Goal: Complete application form

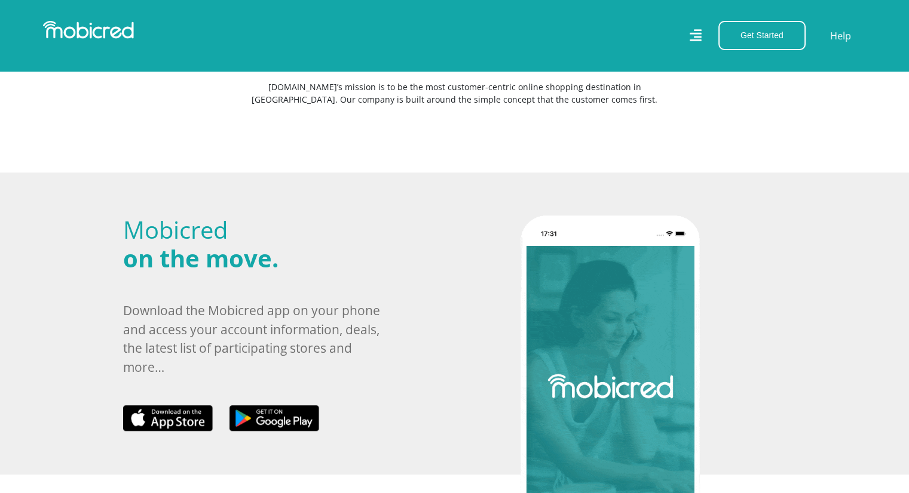
scroll to position [299, 0]
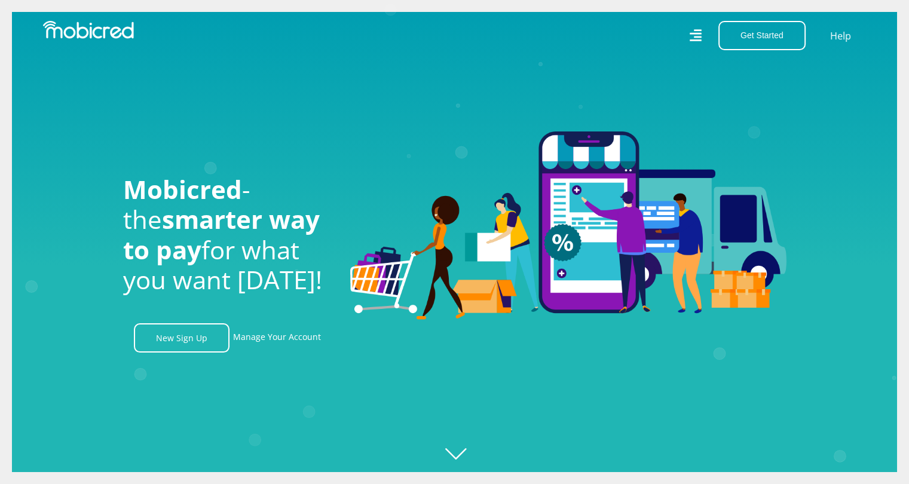
click at [701, 36] on icon at bounding box center [695, 35] width 12 height 17
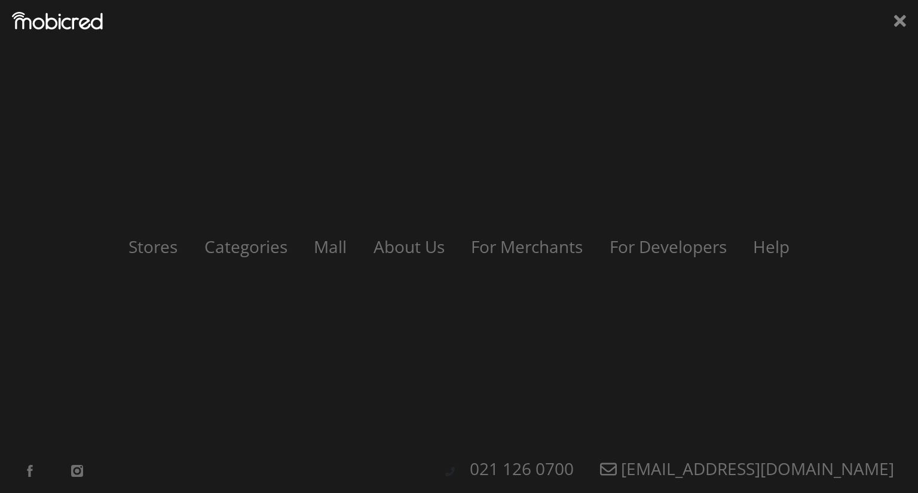
scroll to position [0, 2724]
click at [778, 243] on link "Help" at bounding box center [771, 246] width 63 height 23
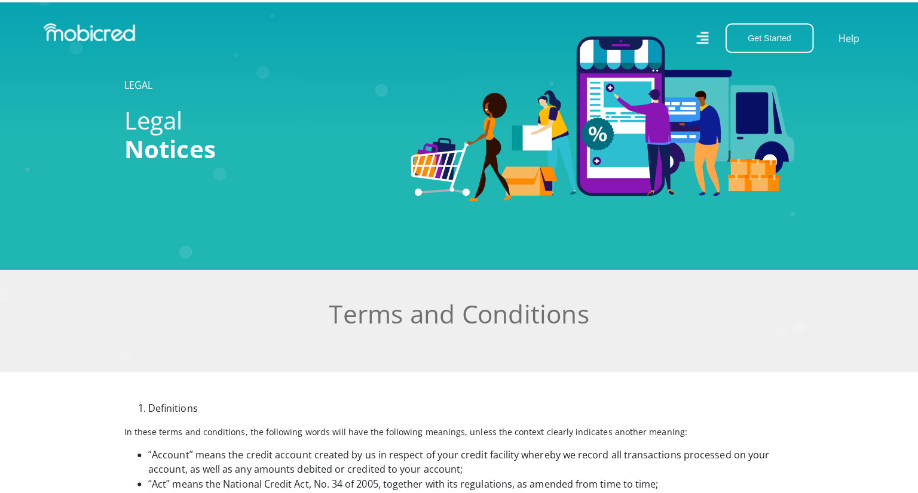
scroll to position [60, 0]
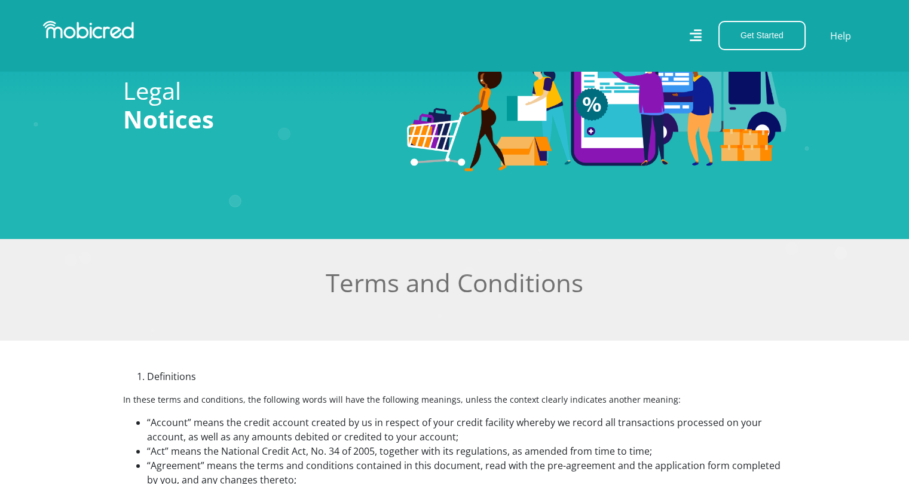
click at [697, 34] on icon at bounding box center [695, 35] width 12 height 12
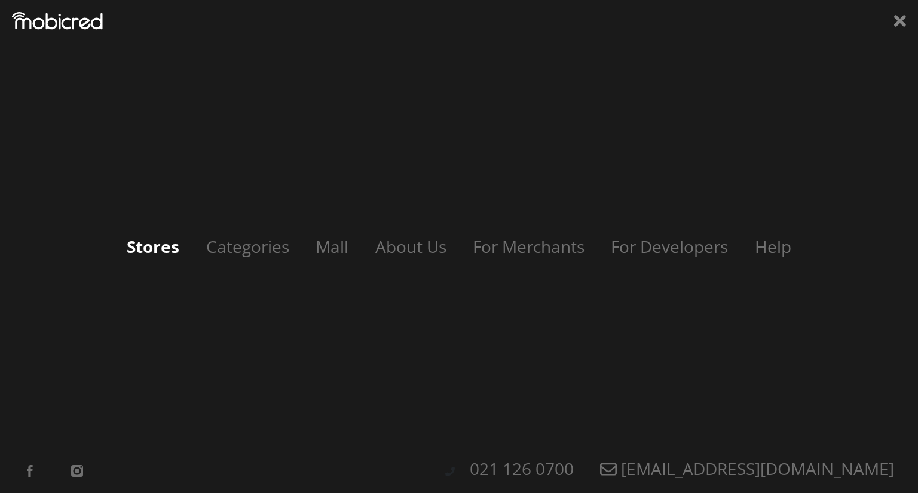
click at [159, 256] on link "Stores" at bounding box center [153, 246] width 76 height 23
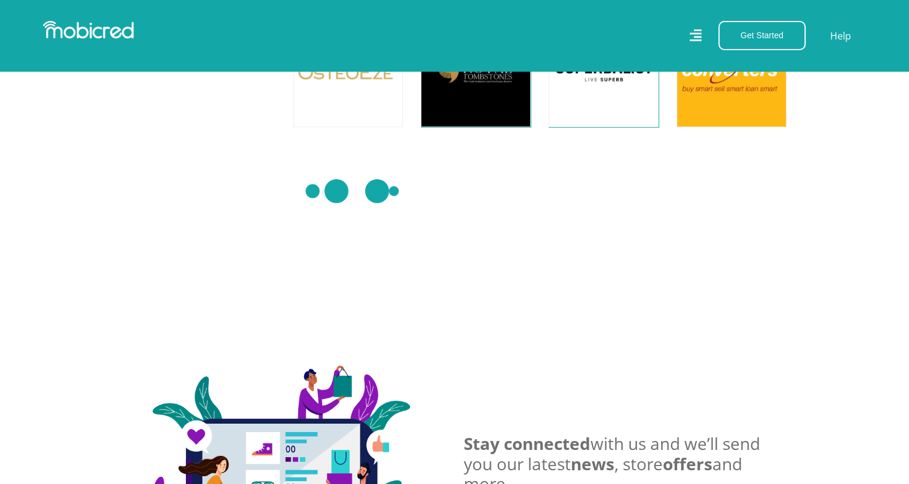
scroll to position [3687, 0]
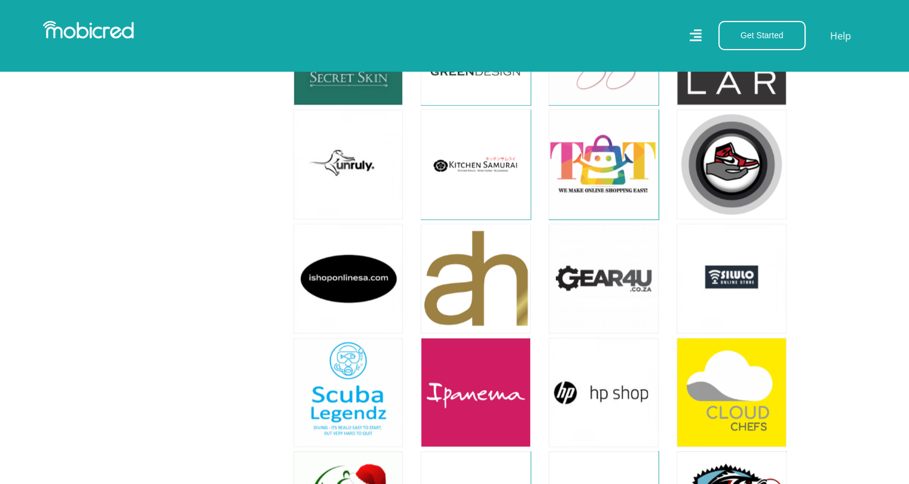
scroll to position [6112, 0]
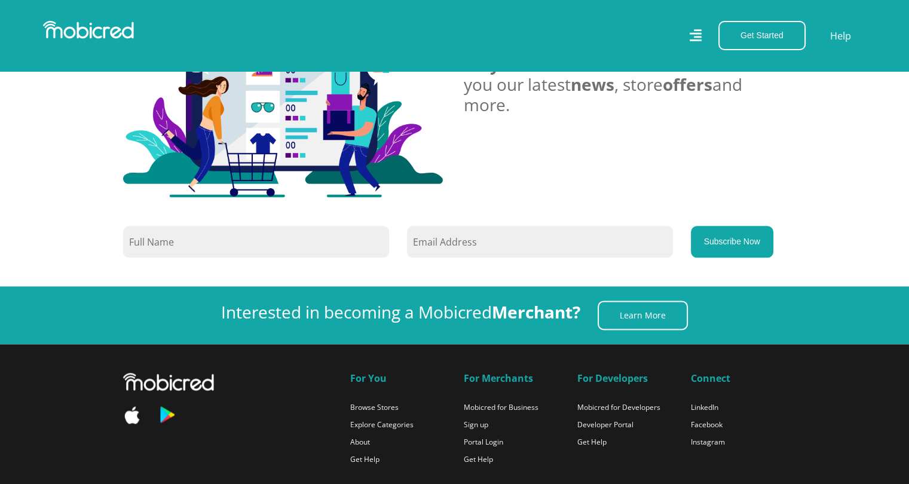
scroll to position [1557, 0]
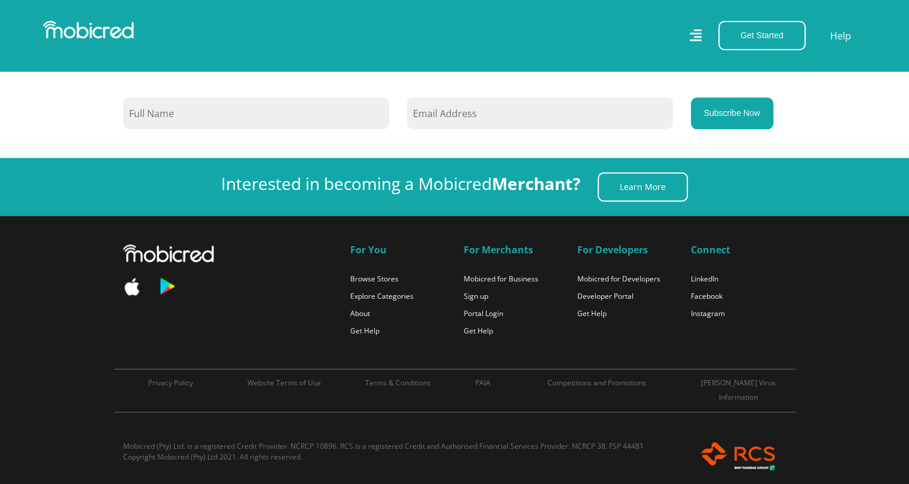
click at [482, 317] on li "Portal Login" at bounding box center [512, 312] width 96 height 14
click at [484, 311] on link "Portal Login" at bounding box center [483, 313] width 39 height 10
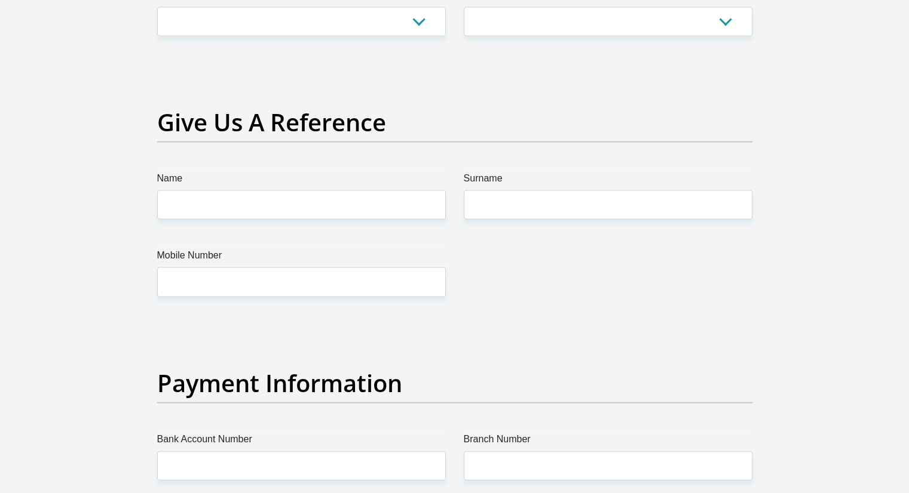
scroll to position [2416, 0]
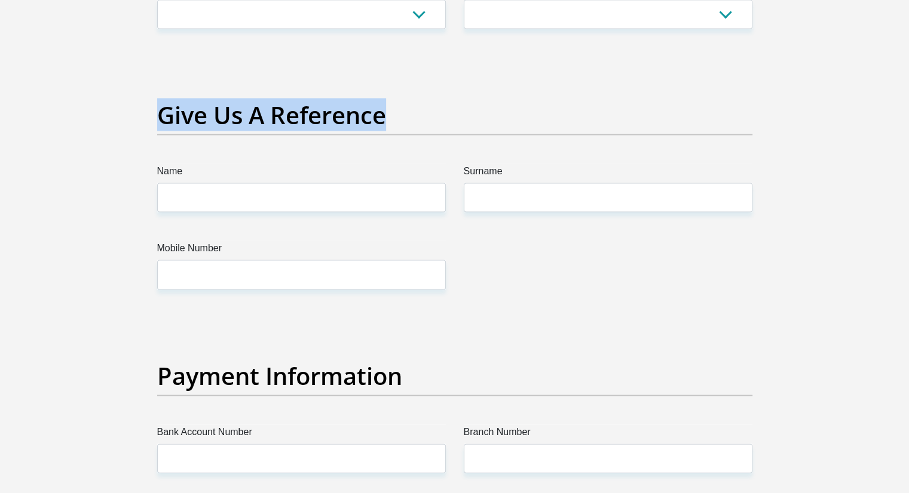
drag, startPoint x: 399, startPoint y: 118, endPoint x: 137, endPoint y: 126, distance: 262.4
copy h2 "Give Us A Reference"
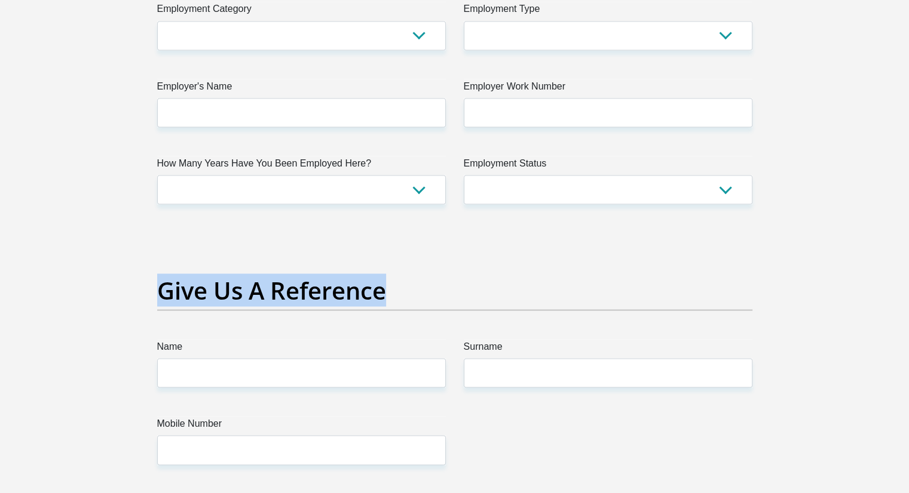
scroll to position [2237, 0]
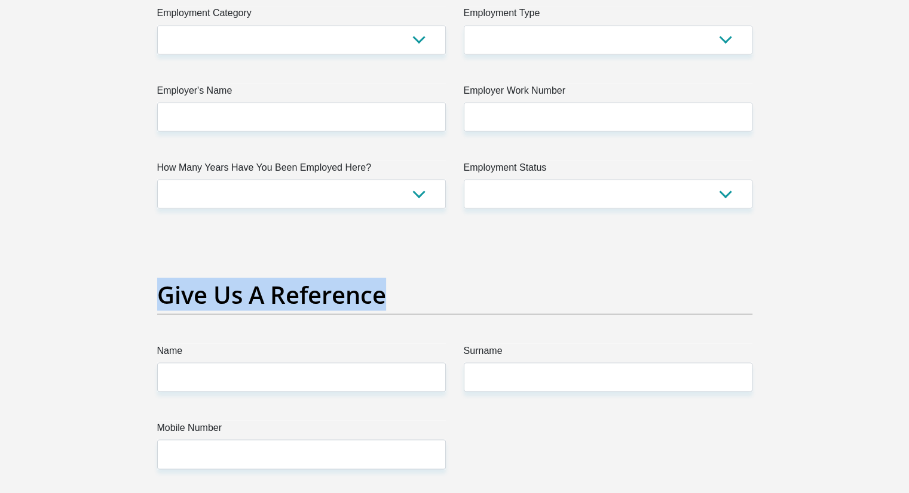
click at [566, 289] on h2 "Give Us A Reference" at bounding box center [454, 294] width 595 height 29
drag, startPoint x: 397, startPoint y: 296, endPoint x: 84, endPoint y: 266, distance: 314.5
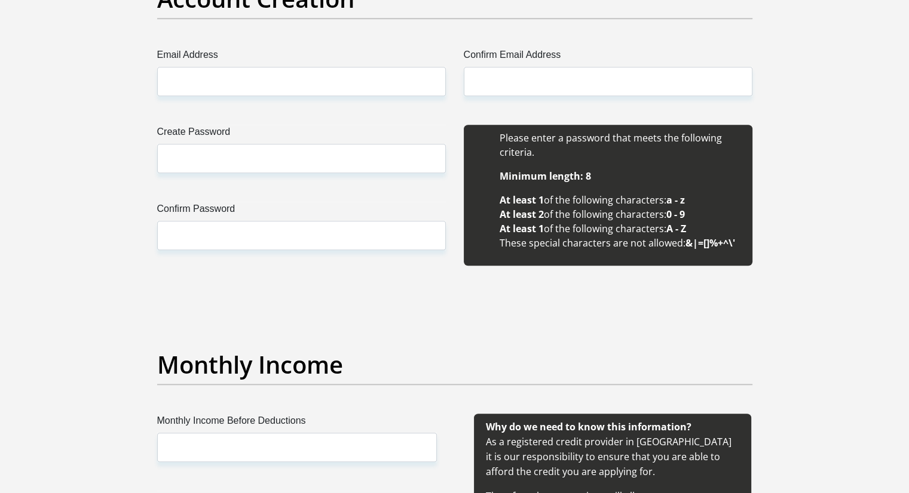
scroll to position [1042, 0]
